Goal: Find specific page/section: Find specific page/section

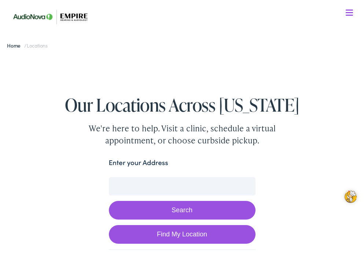
scroll to position [0, 0]
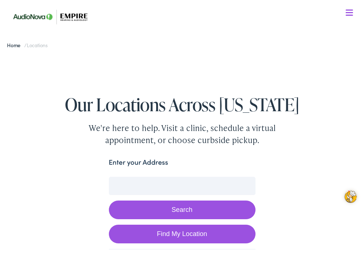
click at [172, 177] on input "Enter your Address" at bounding box center [182, 186] width 147 height 18
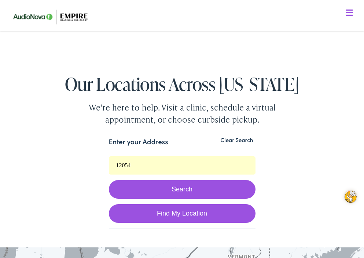
scroll to position [27, 0]
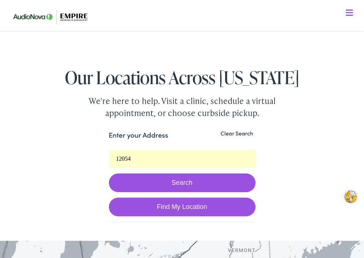
click at [175, 206] on link "Find My Location" at bounding box center [182, 207] width 147 height 19
type input "[PERSON_NAME], [US_STATE]"
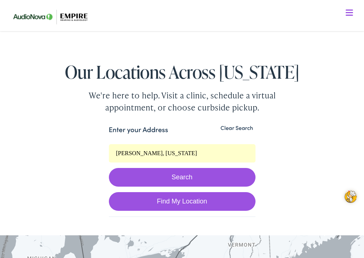
scroll to position [37, 0]
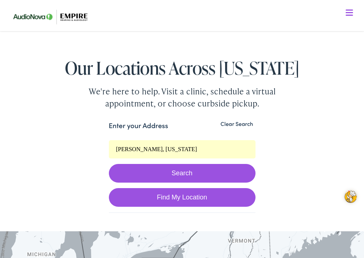
click at [179, 170] on button "Search" at bounding box center [182, 173] width 147 height 19
click at [179, 175] on button "Search" at bounding box center [182, 173] width 147 height 19
click at [179, 173] on button "Search" at bounding box center [182, 173] width 147 height 19
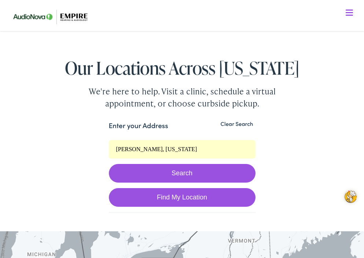
click at [161, 125] on label "Enter your Address" at bounding box center [138, 126] width 59 height 11
click at [161, 140] on input "[PERSON_NAME], [US_STATE]" at bounding box center [182, 149] width 147 height 18
type input "12054"
click at [186, 170] on button "Search" at bounding box center [182, 173] width 147 height 19
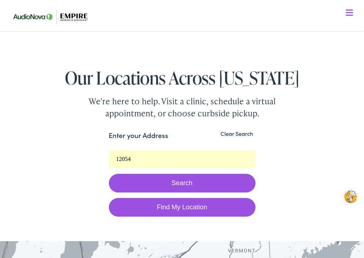
scroll to position [21, 0]
